Goal: Task Accomplishment & Management: Complete application form

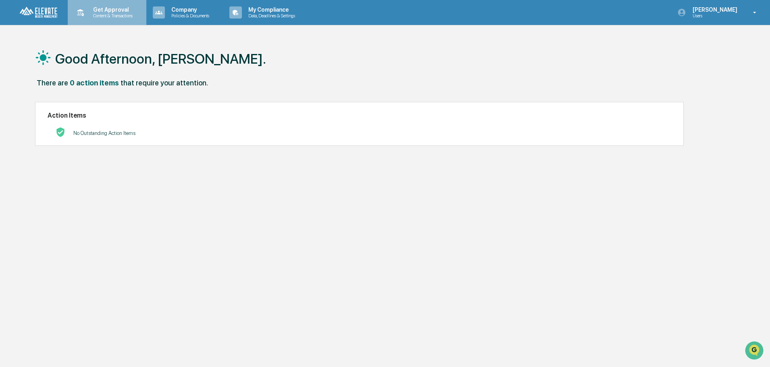
click at [103, 15] on p "Content & Transactions" at bounding box center [112, 16] width 50 height 6
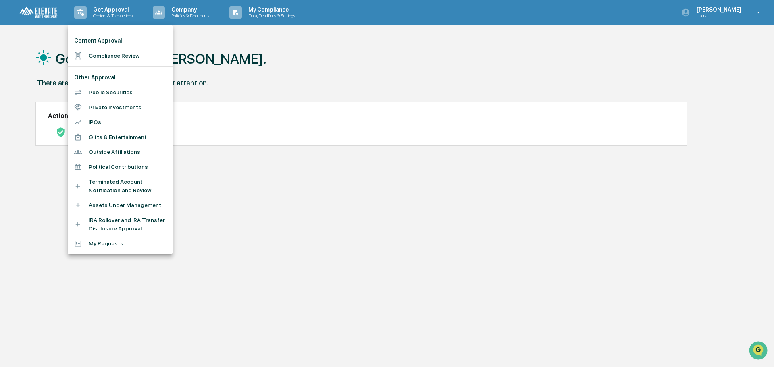
click at [109, 59] on li "Compliance Review" at bounding box center [120, 55] width 105 height 15
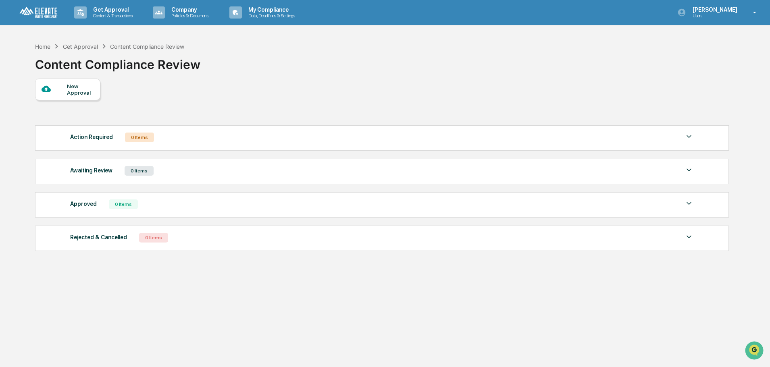
click at [69, 85] on div "New Approval" at bounding box center [80, 89] width 27 height 13
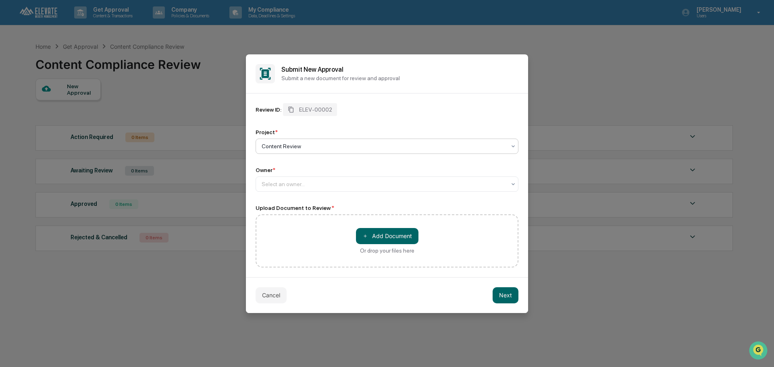
click at [338, 149] on div at bounding box center [384, 146] width 244 height 8
click at [353, 120] on div "Review ID: ELEV-00002 Project * Content Review Owner * Select an owner..." at bounding box center [387, 147] width 263 height 89
click at [290, 187] on div at bounding box center [384, 184] width 244 height 8
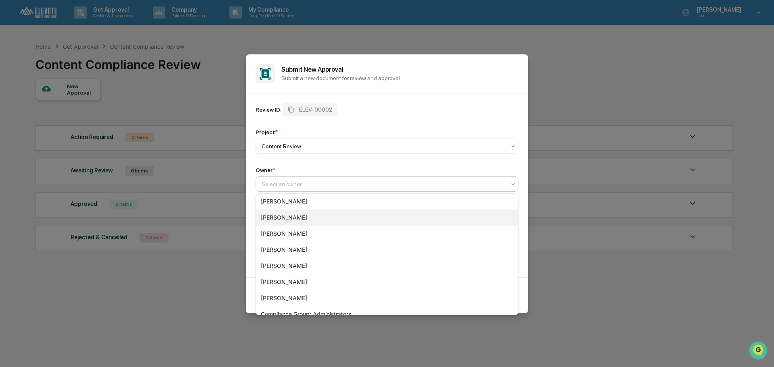
scroll to position [76, 0]
click at [339, 185] on div at bounding box center [384, 184] width 244 height 8
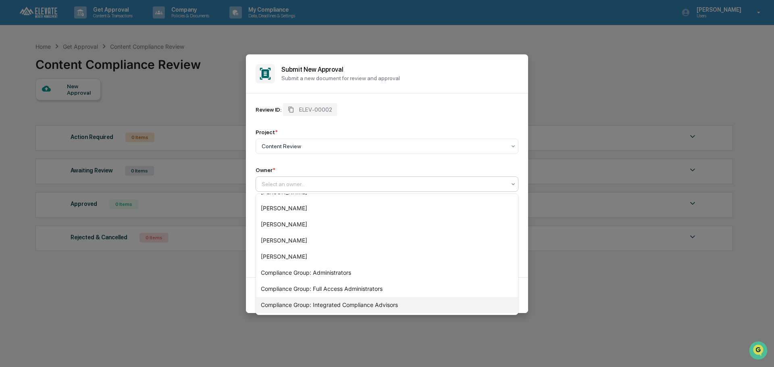
click at [370, 304] on div "Compliance Group: Integrated Compliance Advisors" at bounding box center [387, 305] width 262 height 16
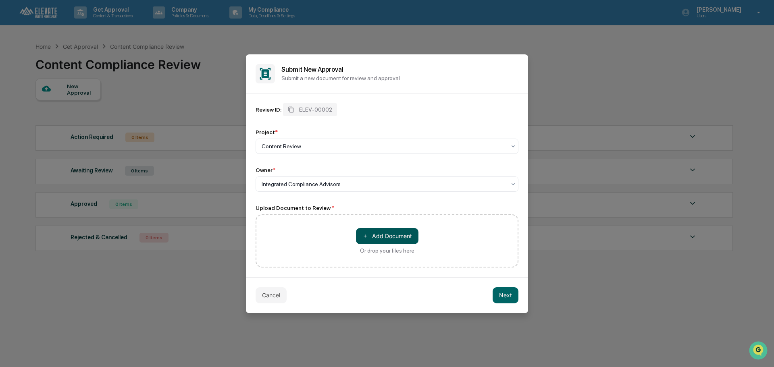
click at [380, 237] on button "＋ Add Document" at bounding box center [387, 236] width 62 height 16
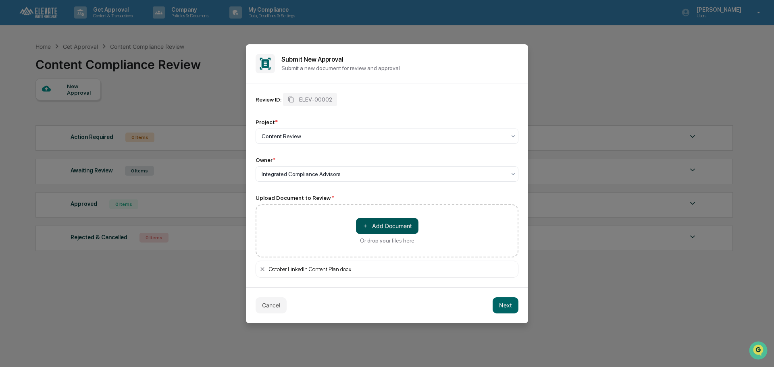
click at [372, 224] on button "＋ Add Document" at bounding box center [387, 226] width 62 height 16
click at [263, 268] on icon at bounding box center [262, 269] width 4 height 4
click at [299, 270] on div "October LinkedIn Content Plan.docx" at bounding box center [392, 269] width 246 height 6
click at [507, 305] on button "Next" at bounding box center [506, 305] width 26 height 16
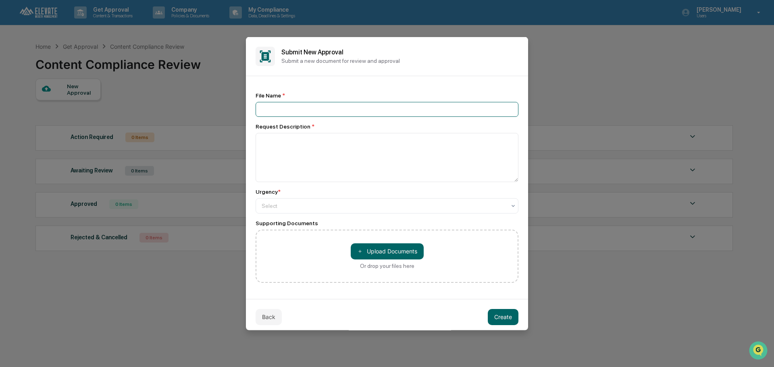
click at [335, 110] on input at bounding box center [387, 109] width 263 height 15
type input "**********"
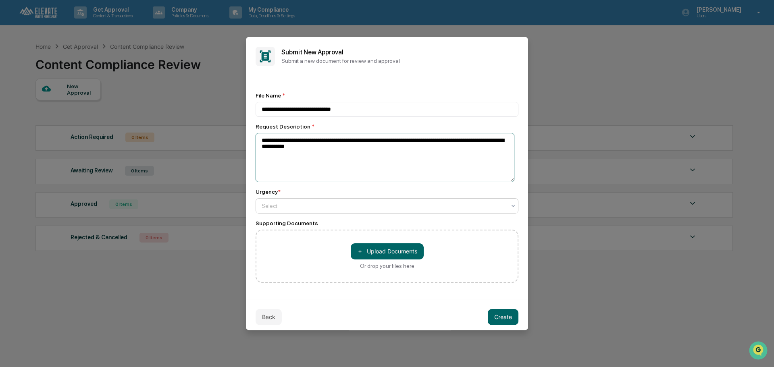
type textarea "**********"
click at [429, 205] on div at bounding box center [384, 206] width 244 height 8
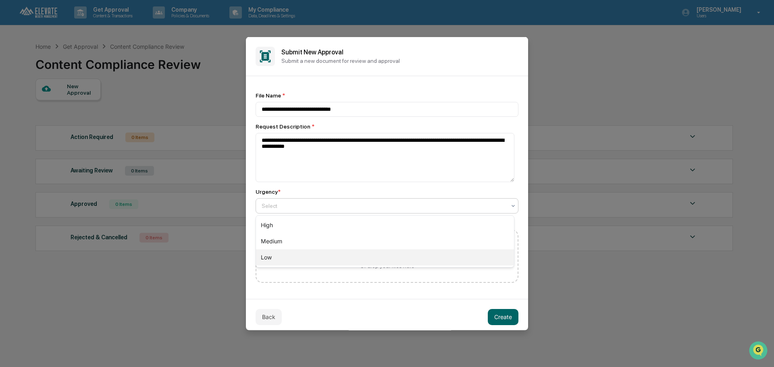
click at [358, 262] on div "Low" at bounding box center [385, 257] width 258 height 16
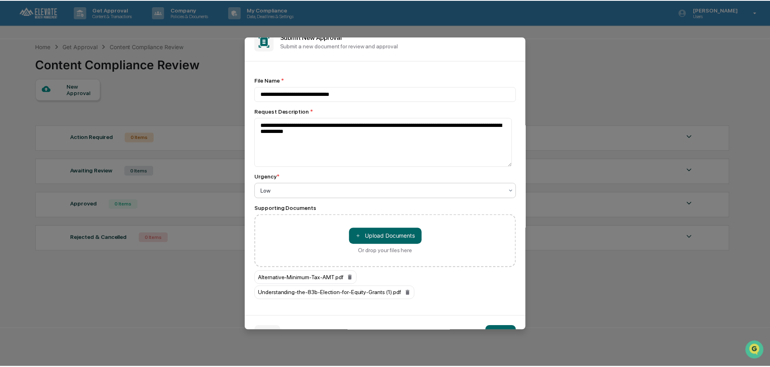
scroll to position [21, 0]
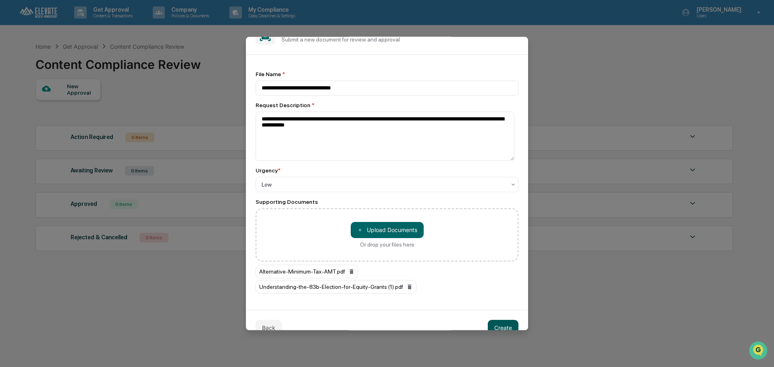
click at [505, 320] on button "Create" at bounding box center [503, 328] width 31 height 16
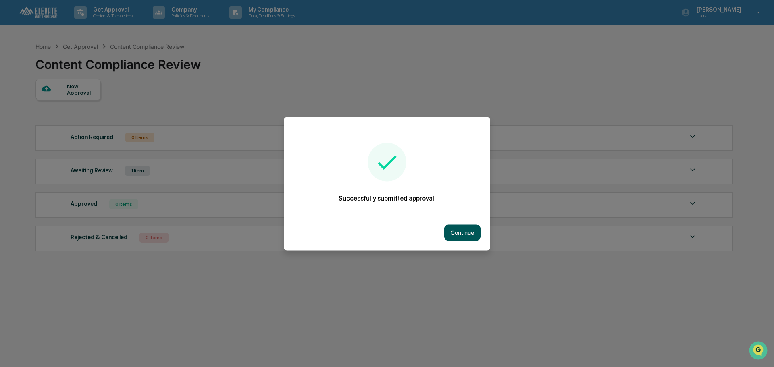
click at [463, 232] on button "Continue" at bounding box center [462, 233] width 36 height 16
